Goal: Information Seeking & Learning: Learn about a topic

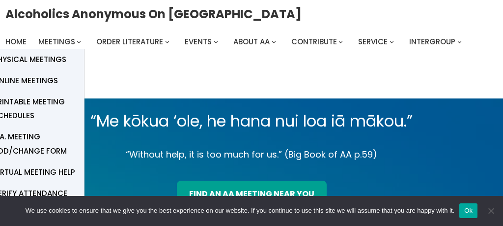
click at [42, 80] on span "Online Meetings" at bounding box center [25, 81] width 65 height 14
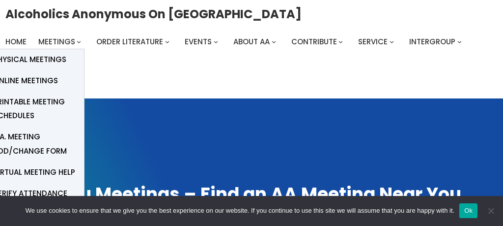
click at [38, 80] on span "Online Meetings" at bounding box center [25, 81] width 65 height 14
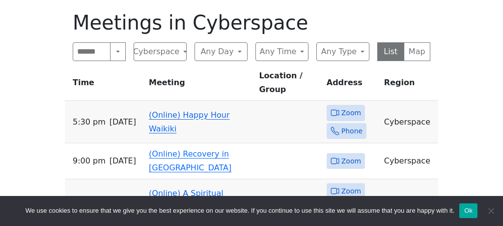
scroll to position [390, 0]
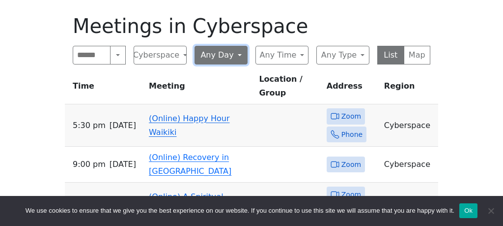
click at [237, 54] on button "Any Day" at bounding box center [221, 55] width 53 height 19
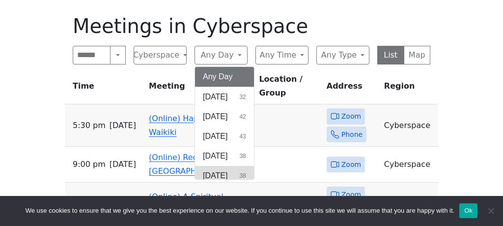
click at [228, 173] on span "[DATE]" at bounding box center [215, 176] width 25 height 12
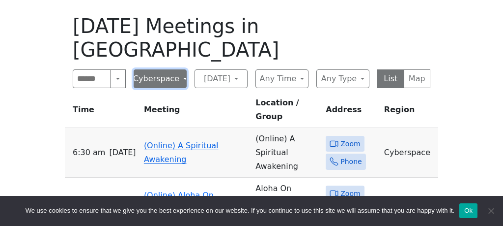
click at [182, 69] on button "Cyberspace" at bounding box center [160, 78] width 53 height 19
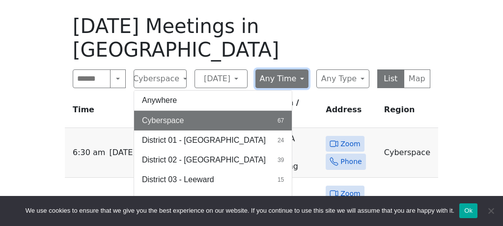
click at [302, 69] on button "Any Time" at bounding box center [282, 78] width 53 height 19
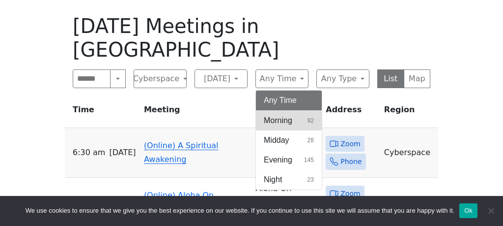
click at [291, 114] on span "Morning" at bounding box center [278, 120] width 29 height 12
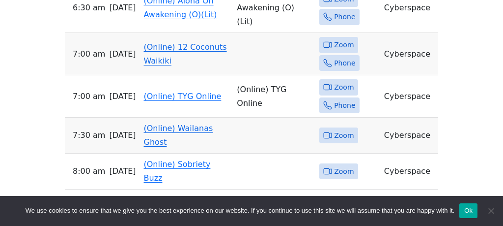
scroll to position [562, 0]
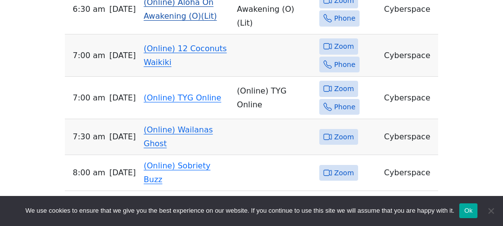
scroll to position [390, 0]
